Goal: Register for event/course

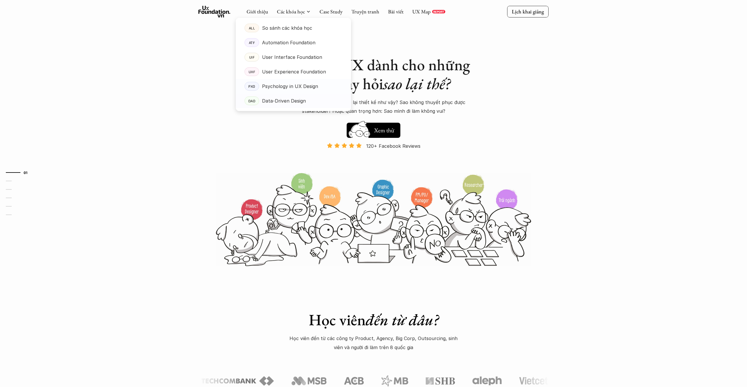
click at [280, 100] on p "Data-Driven Design" at bounding box center [284, 101] width 44 height 9
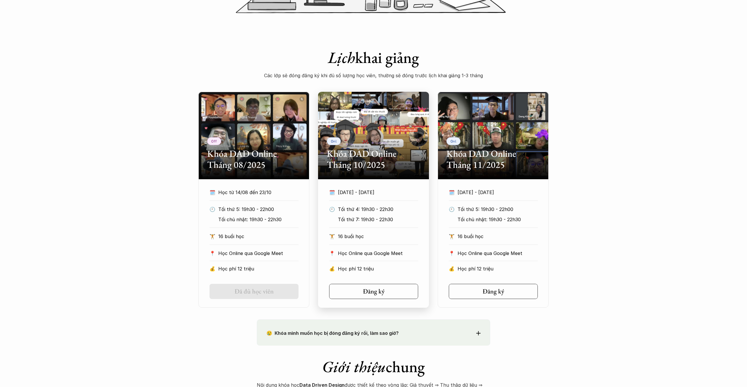
scroll to position [389, 0]
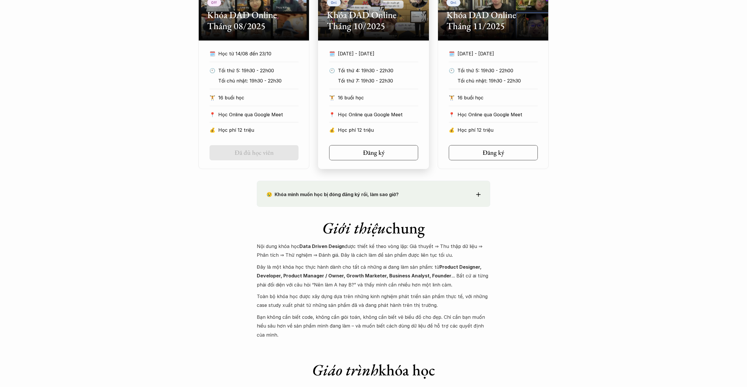
click at [374, 162] on section "Onl Khóa DAD Online Tháng 10/2025 🗓️ [DATE] - [DATE] 🕙 Tối thứ 4: 19h30 - 22h30…" at bounding box center [373, 61] width 111 height 216
click at [373, 156] on h5 "Đăng ký" at bounding box center [373, 153] width 22 height 8
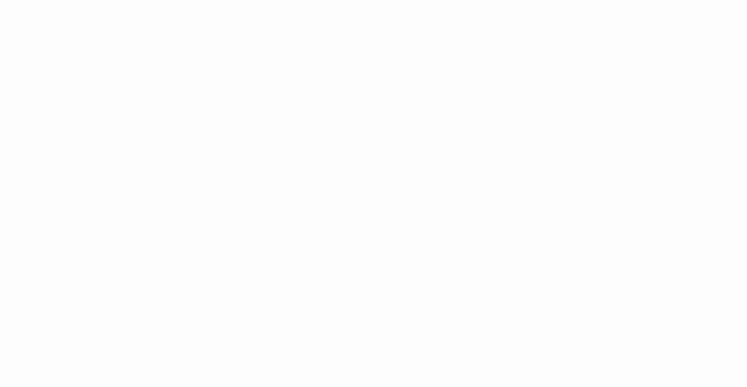
scroll to position [218, 0]
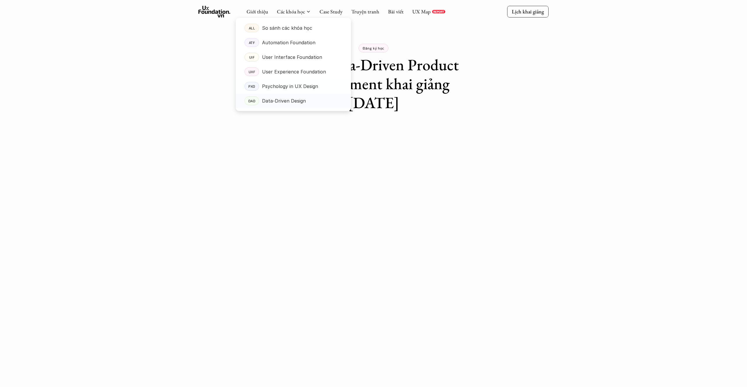
click at [277, 104] on p "Data-Driven Design" at bounding box center [284, 101] width 44 height 9
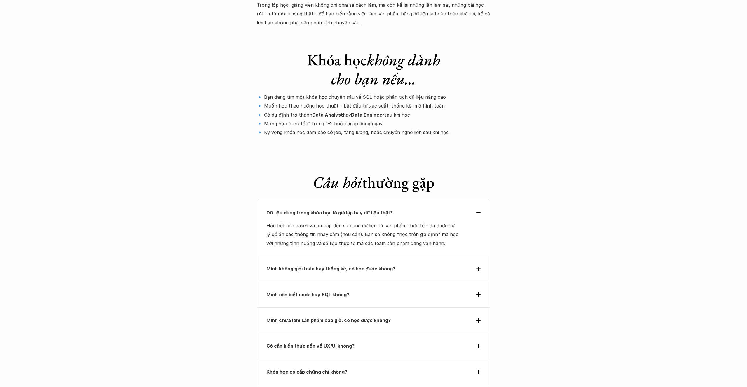
scroll to position [1873, 0]
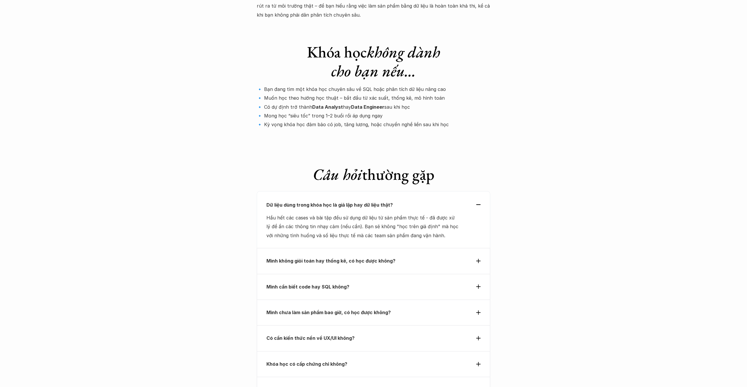
click at [451, 283] on p "Mình cần biết code hay SQL không?" at bounding box center [362, 287] width 193 height 9
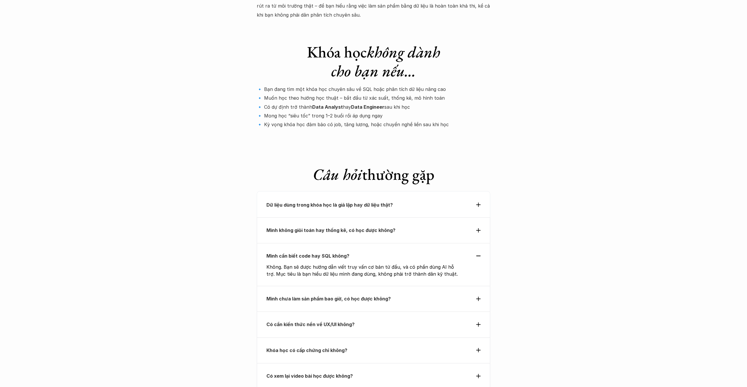
click at [452, 286] on div "Mình chưa làm sản phẩm bao giờ, có học được không?" at bounding box center [373, 299] width 233 height 26
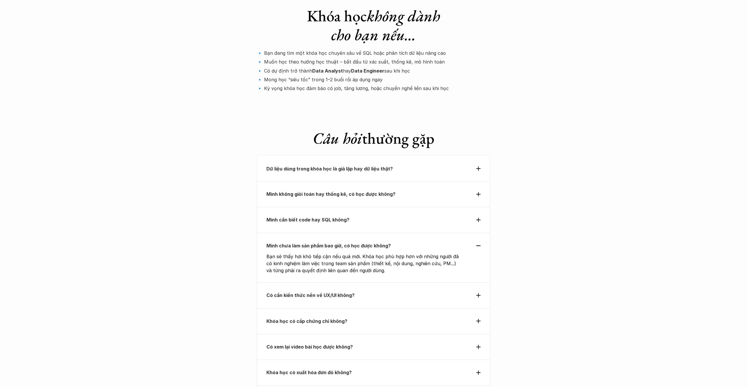
scroll to position [1910, 0]
click at [450, 282] on div "Có cần kiến thức nền về UX/UI không?" at bounding box center [373, 295] width 233 height 26
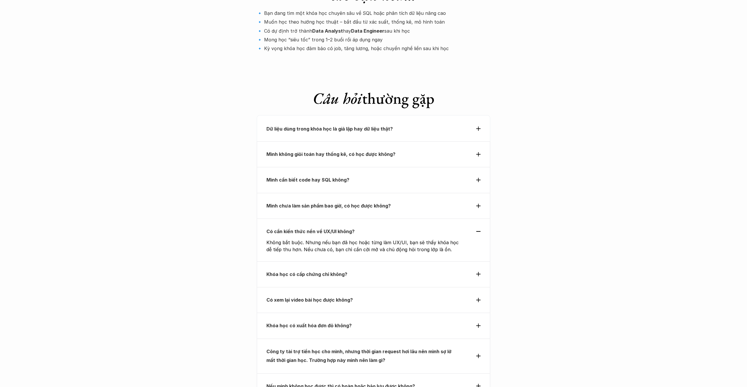
scroll to position [1952, 0]
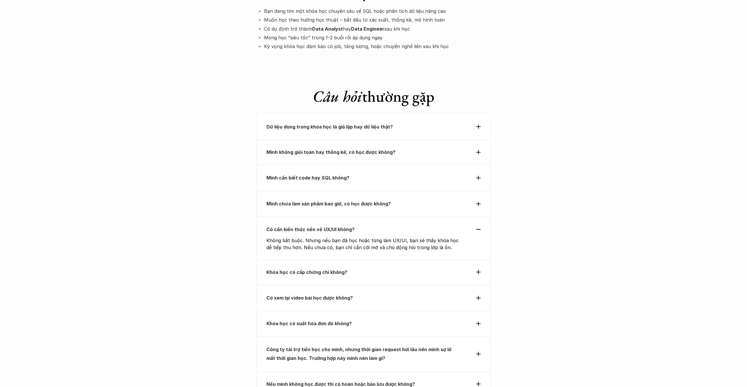
click at [450, 294] on p "Có xem lại video bài học được không?" at bounding box center [362, 298] width 193 height 9
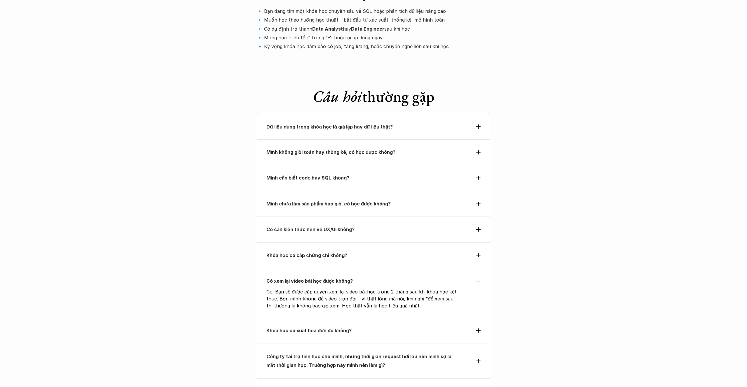
click at [443, 326] on p "Khóa học có xuất hóa đơn đỏ không?" at bounding box center [362, 330] width 193 height 9
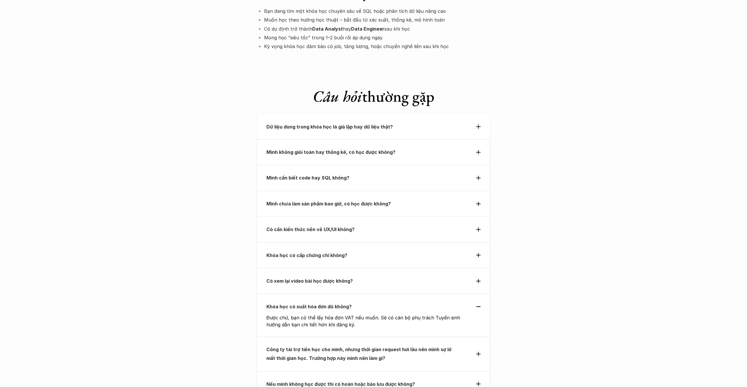
click at [437, 347] on strong "Công ty tài trợ tiền học cho mình, nhưng thời gian request hơi lâu nên mình sợ …" at bounding box center [359, 354] width 186 height 15
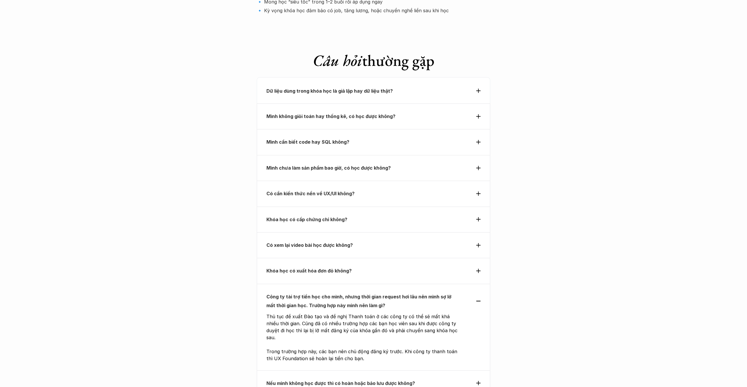
scroll to position [1989, 0]
click at [476, 380] on use at bounding box center [478, 382] width 4 height 4
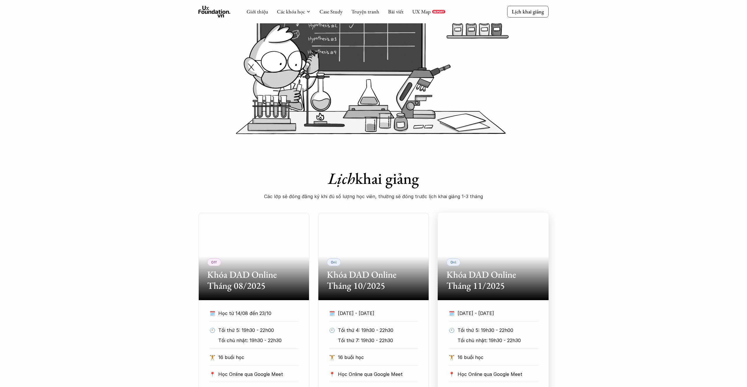
scroll to position [0, 0]
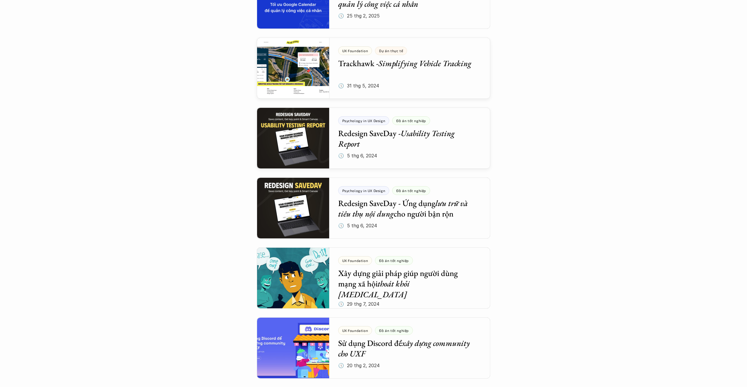
scroll to position [471, 0]
